Goal: Task Accomplishment & Management: Use online tool/utility

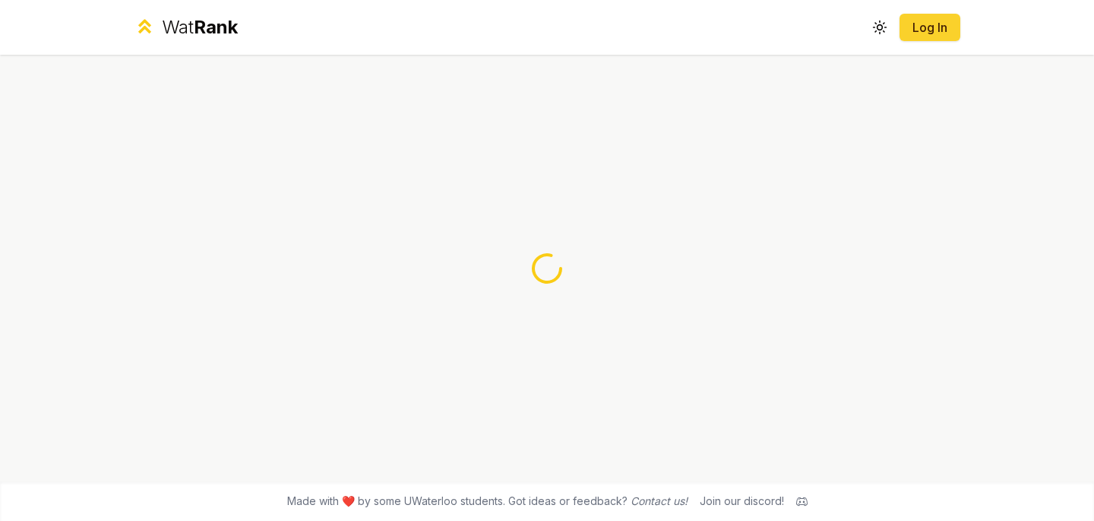
click at [955, 14] on button "Log In" at bounding box center [930, 27] width 61 height 27
click at [947, 21] on link "Log In" at bounding box center [930, 27] width 36 height 18
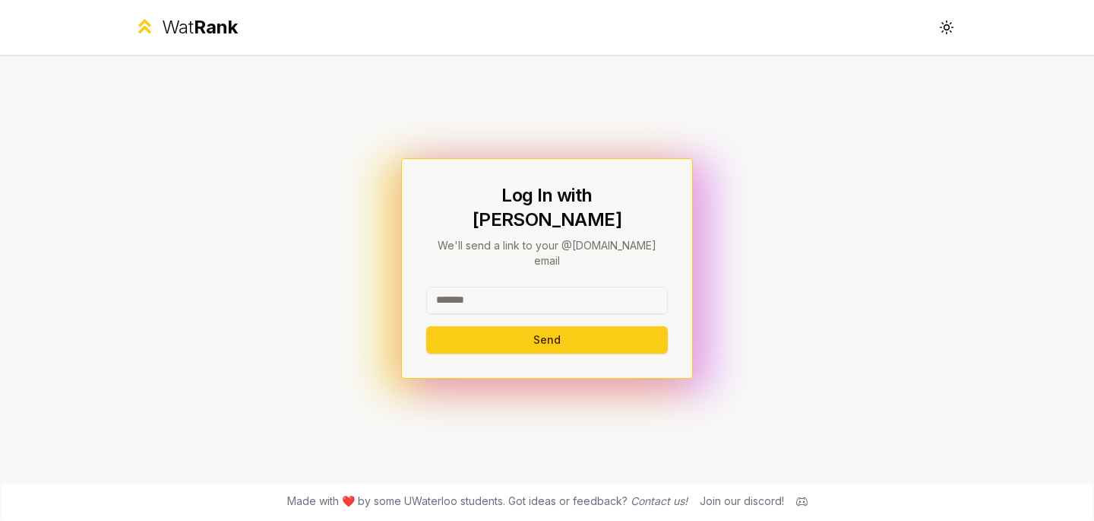
click at [564, 287] on input at bounding box center [547, 300] width 242 height 27
type input "********"
click at [480, 326] on button "Send" at bounding box center [547, 339] width 242 height 27
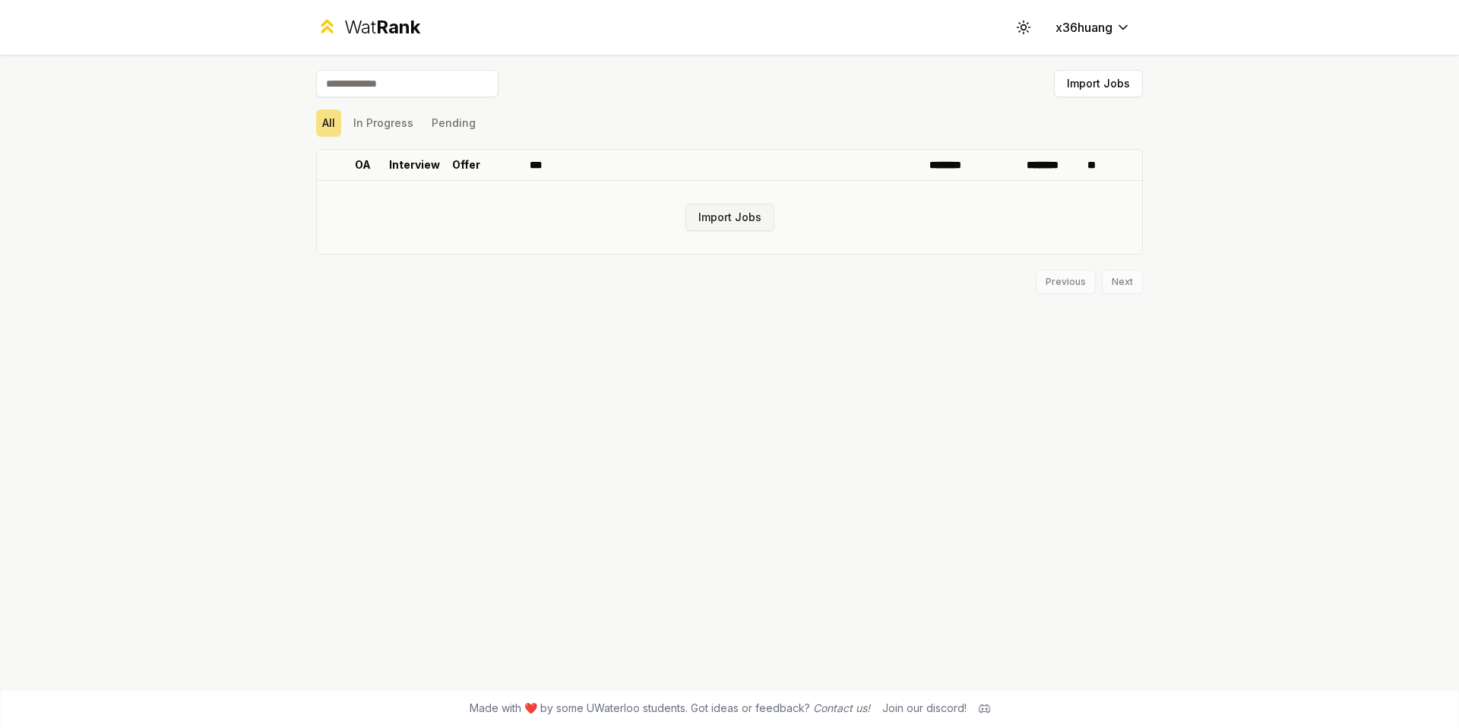
click at [703, 208] on button "Import Jobs" at bounding box center [730, 217] width 89 height 27
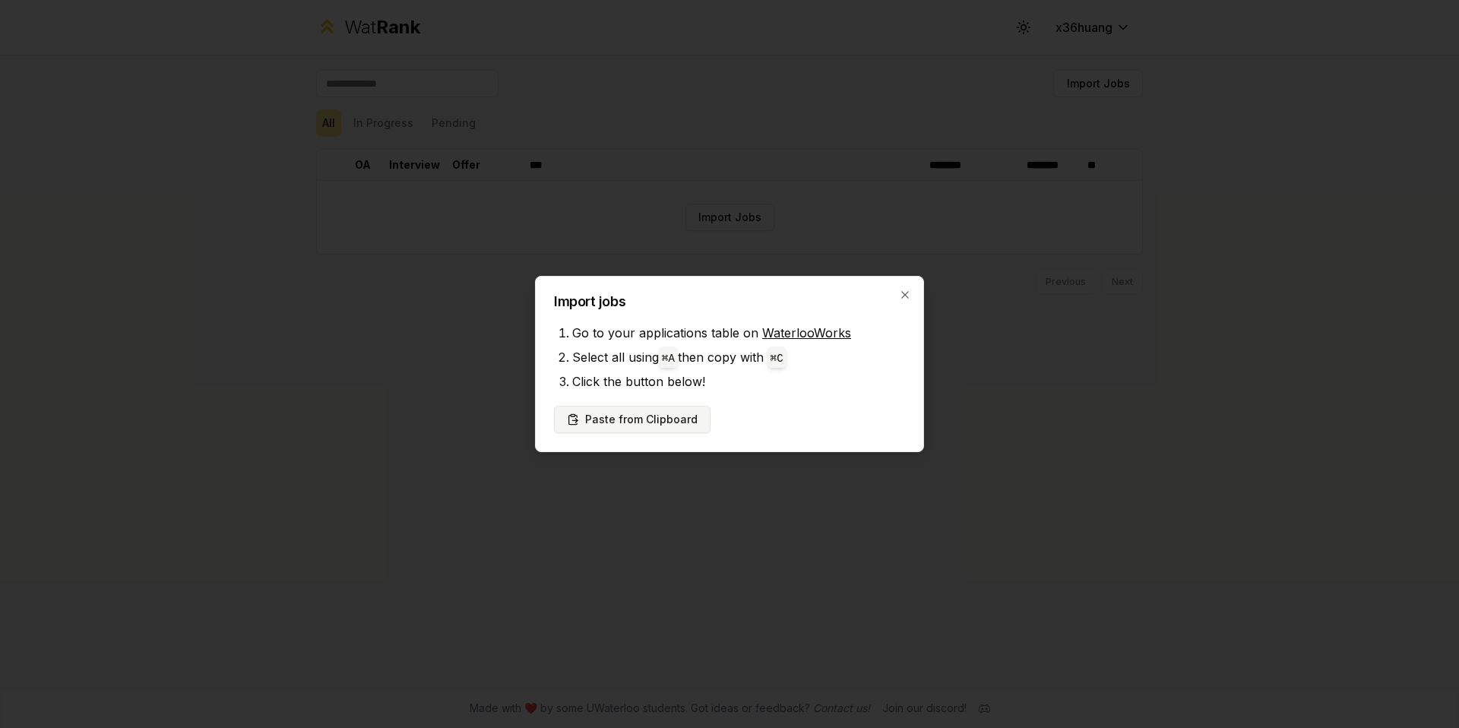
click at [620, 418] on button "Paste from Clipboard" at bounding box center [632, 419] width 157 height 27
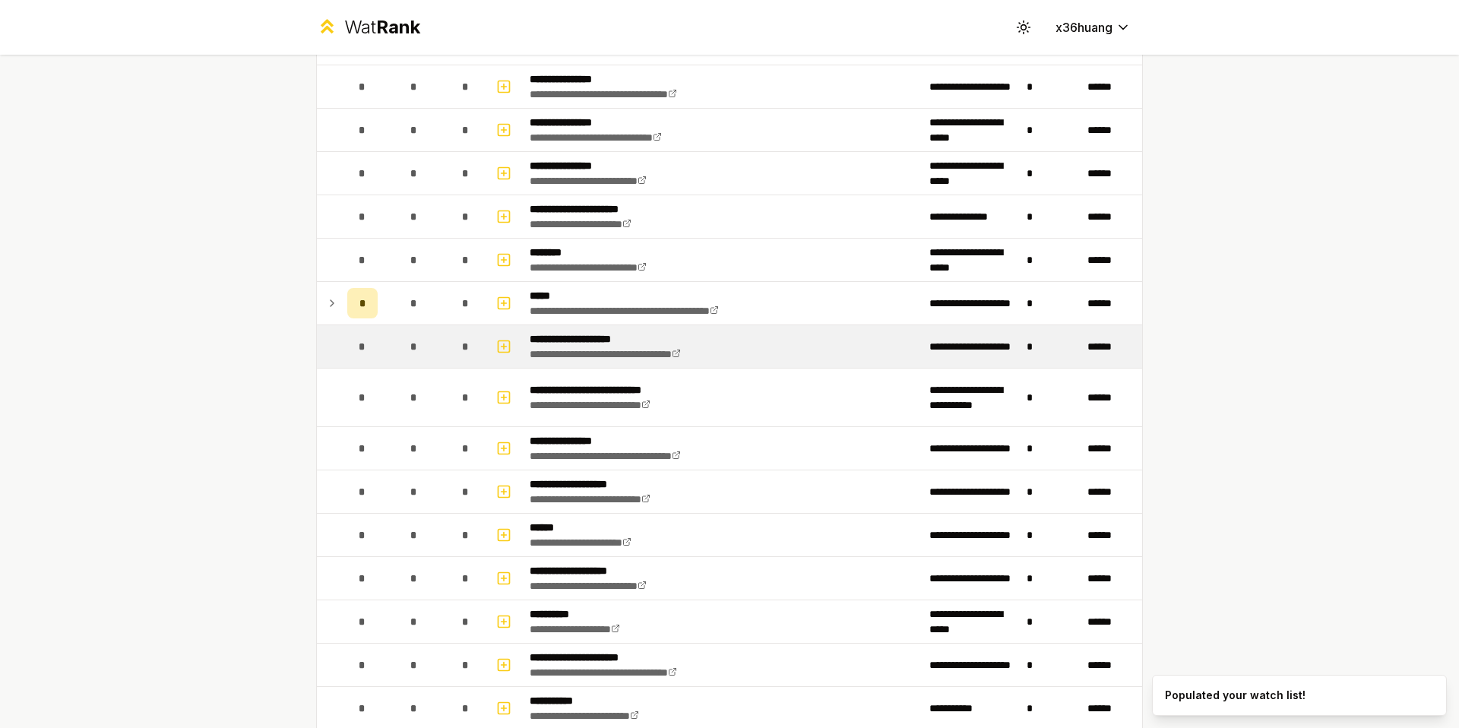
scroll to position [479, 0]
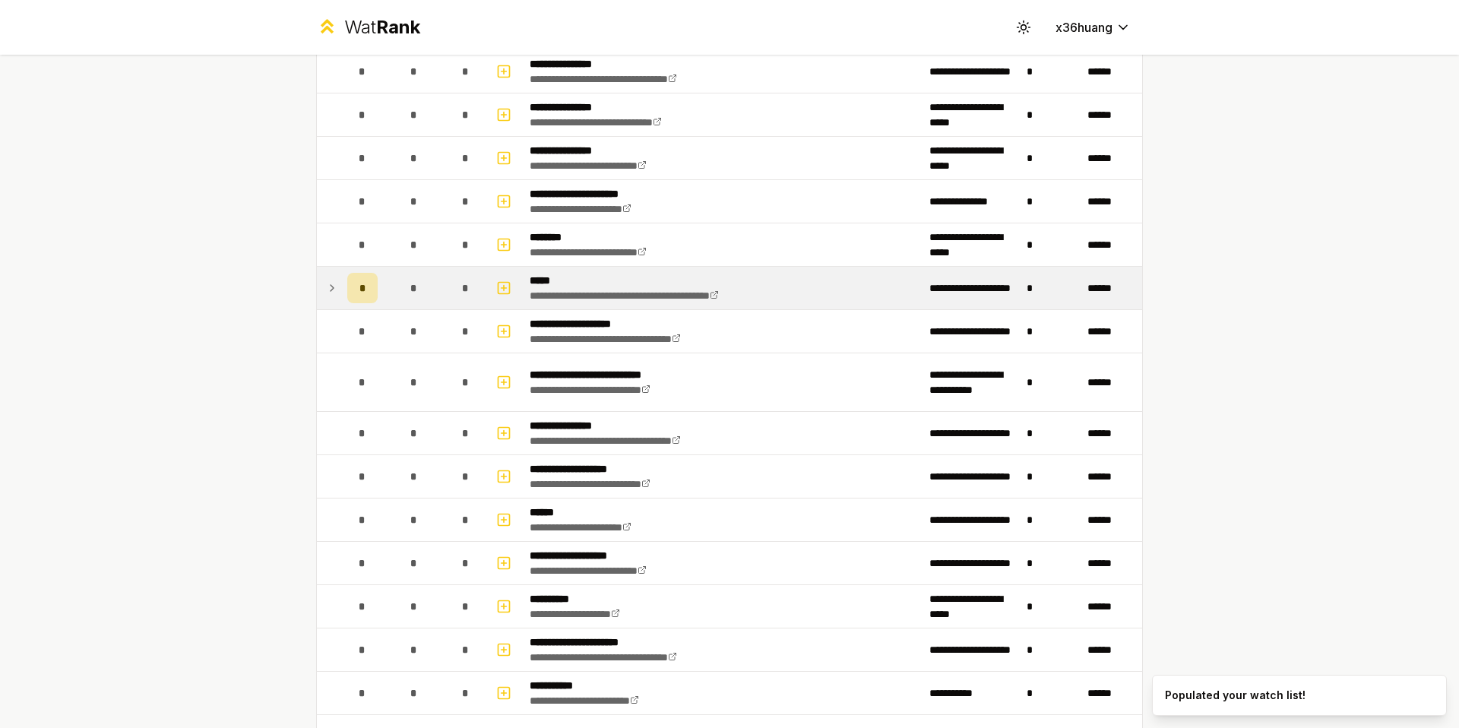
click at [330, 287] on icon at bounding box center [332, 288] width 12 height 18
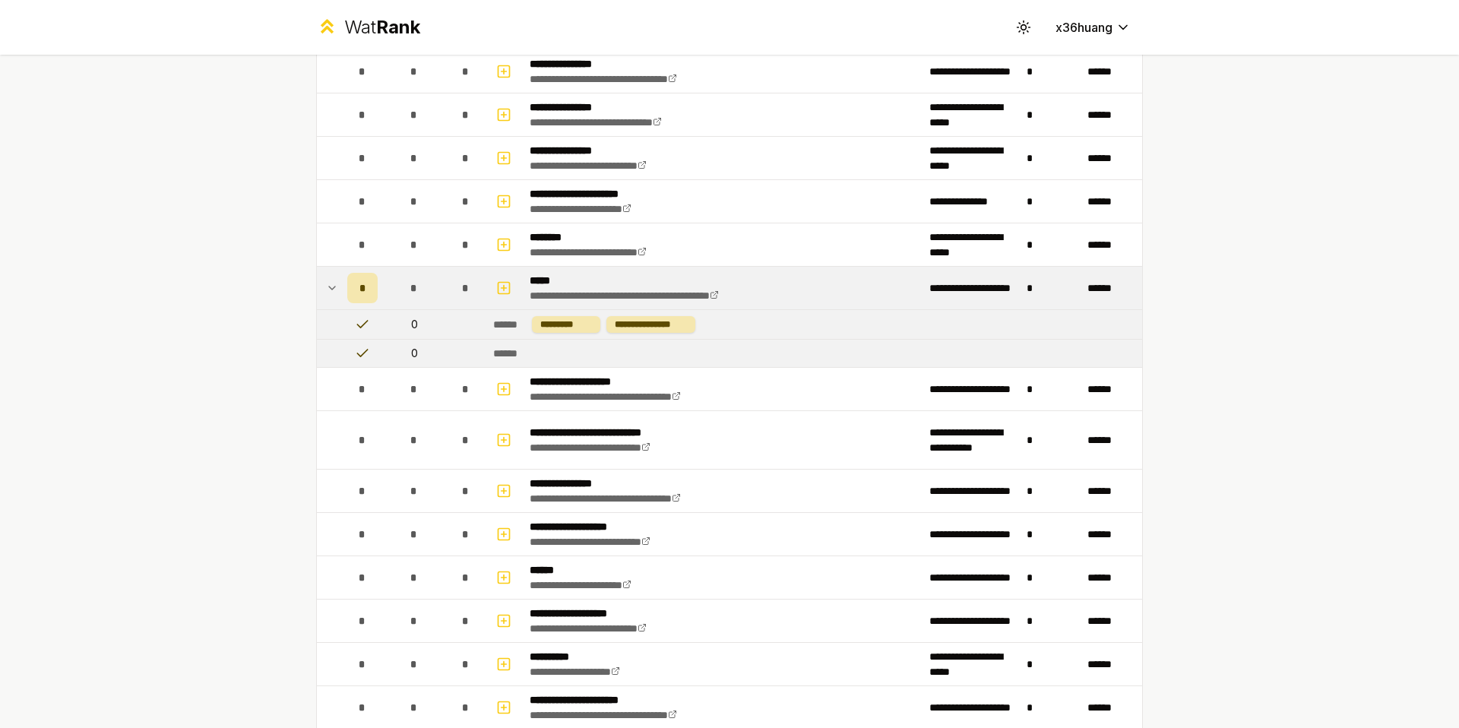
click at [329, 287] on icon at bounding box center [332, 288] width 6 height 3
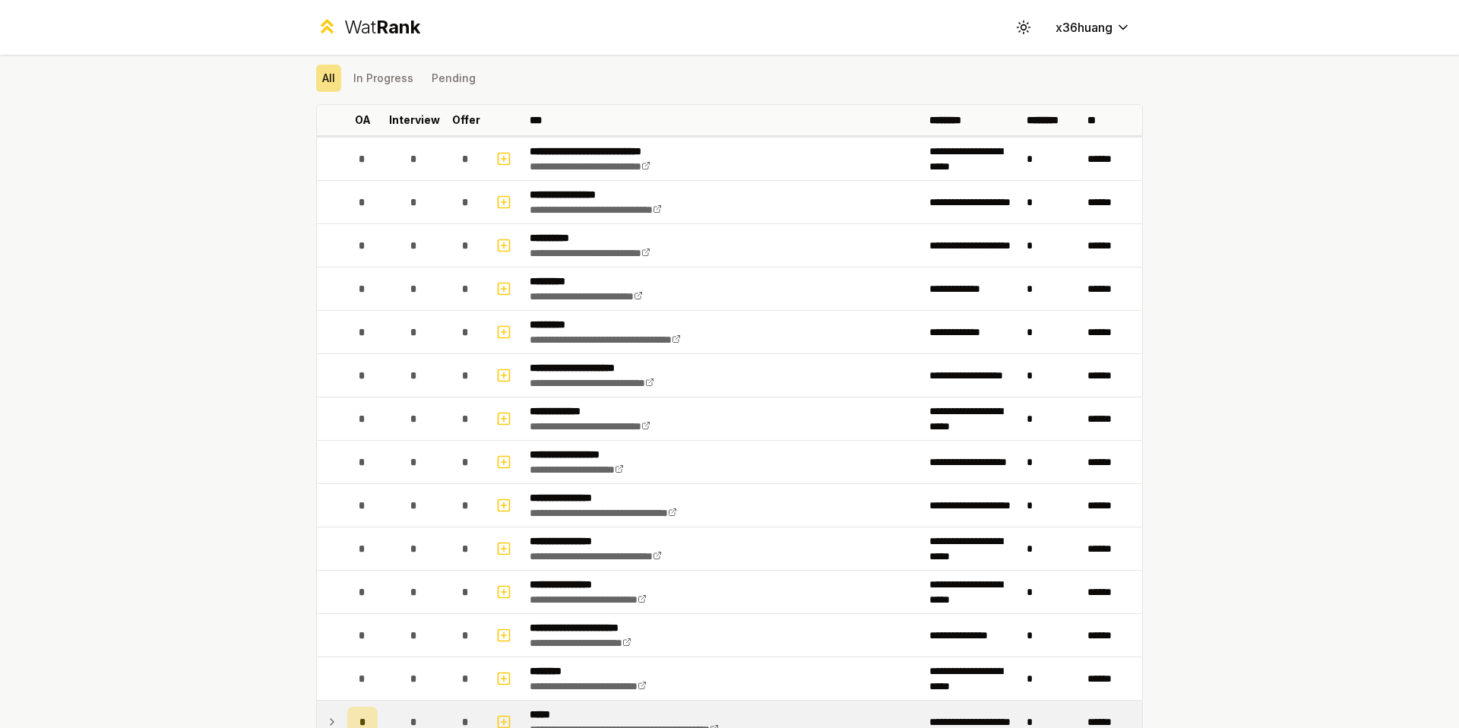
scroll to position [0, 0]
